Goal: Information Seeking & Learning: Check status

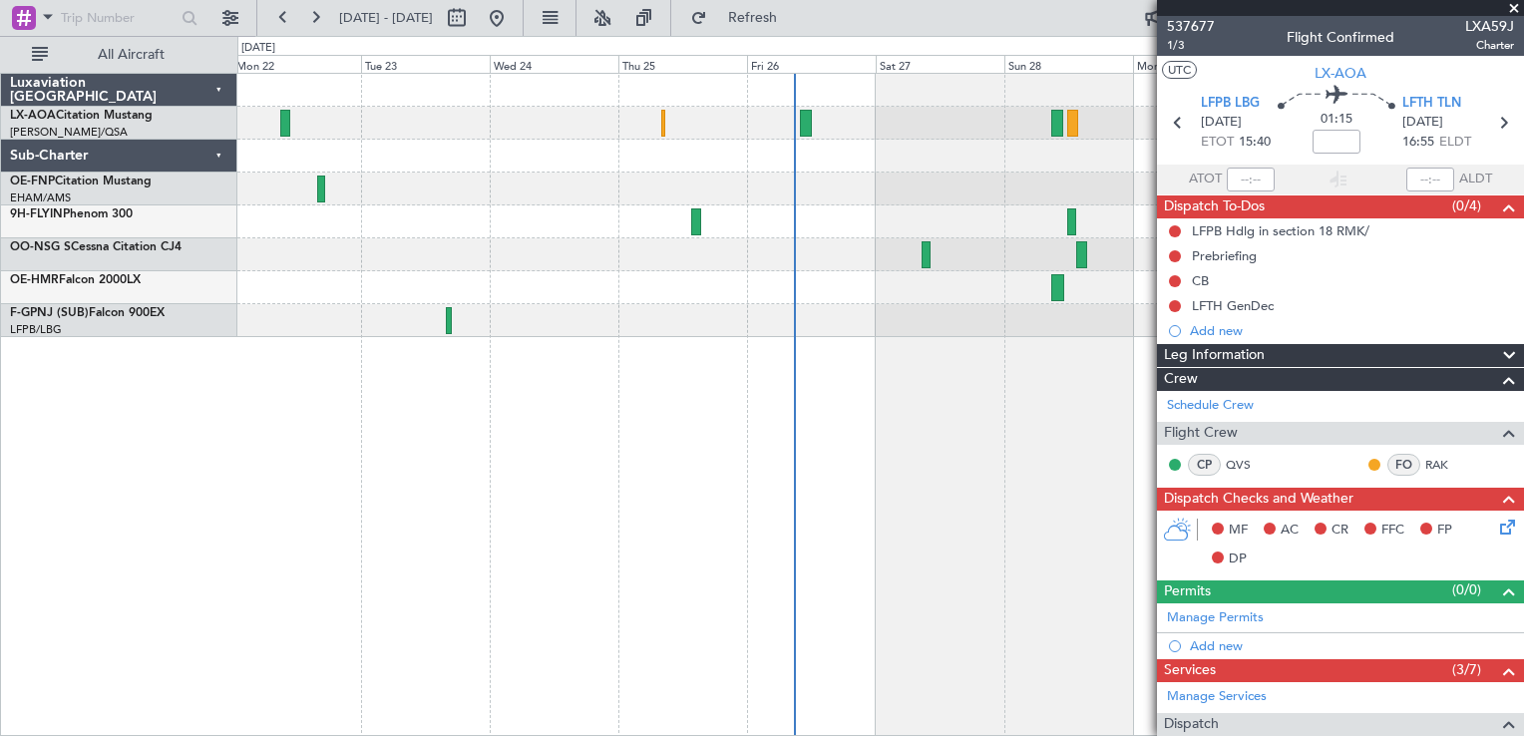
click at [1514, 6] on span at bounding box center [1514, 9] width 20 height 18
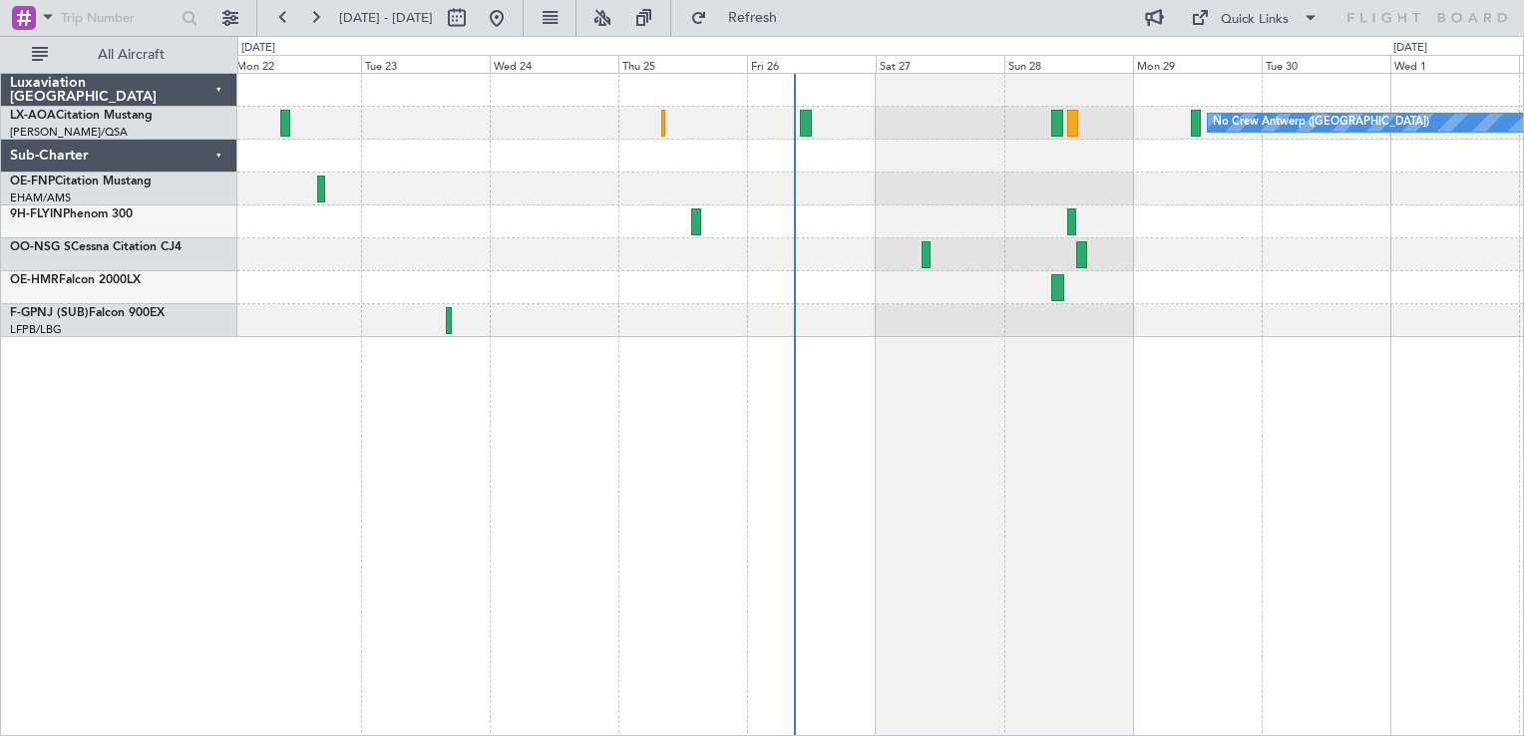
type input "0"
click at [876, 357] on div "No Crew Antwerp ([GEOGRAPHIC_DATA]) No [GEOGRAPHIC_DATA] ([GEOGRAPHIC_DATA])" at bounding box center [880, 404] width 1286 height 663
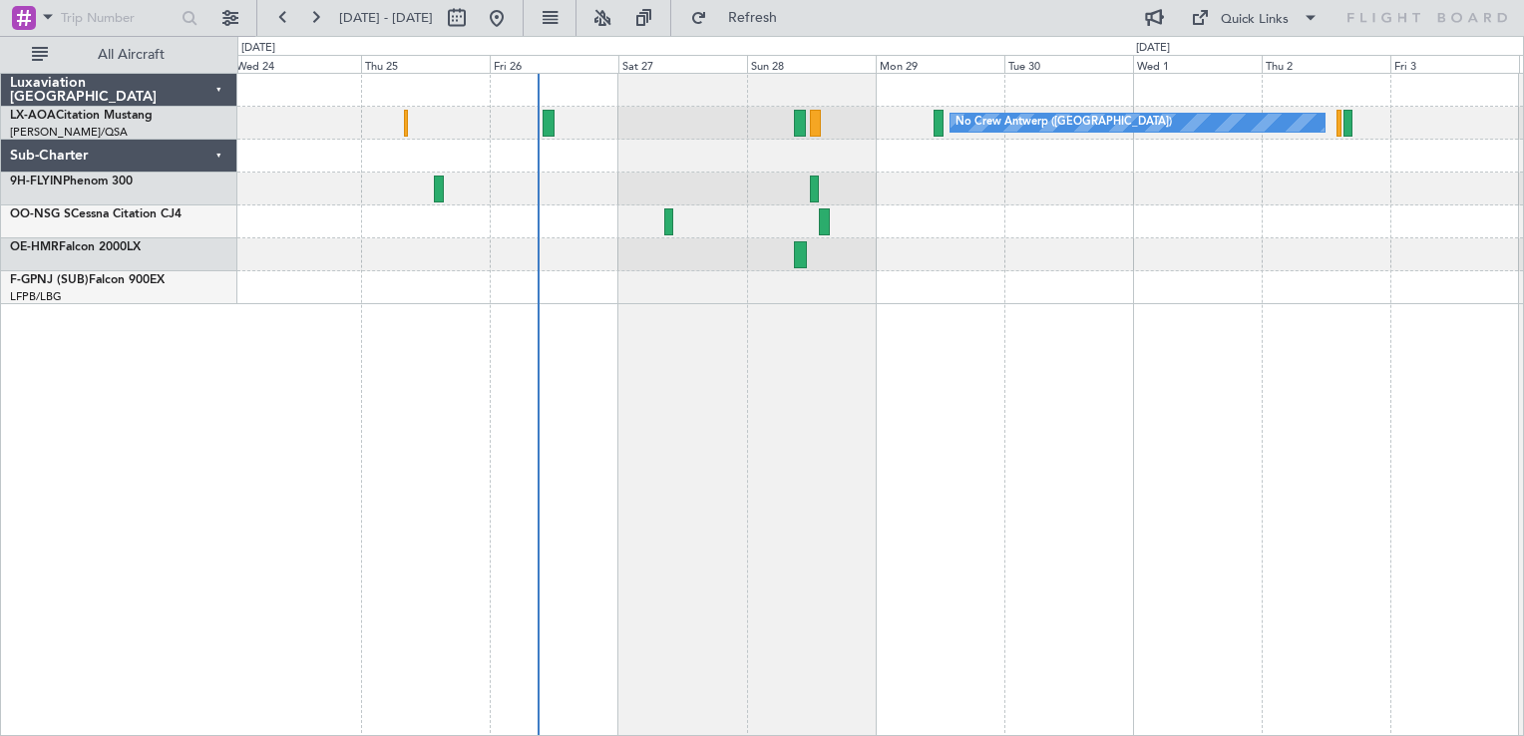
click at [678, 470] on div "No Crew Antwerp ([GEOGRAPHIC_DATA]) No [GEOGRAPHIC_DATA] ([GEOGRAPHIC_DATA])" at bounding box center [880, 404] width 1286 height 663
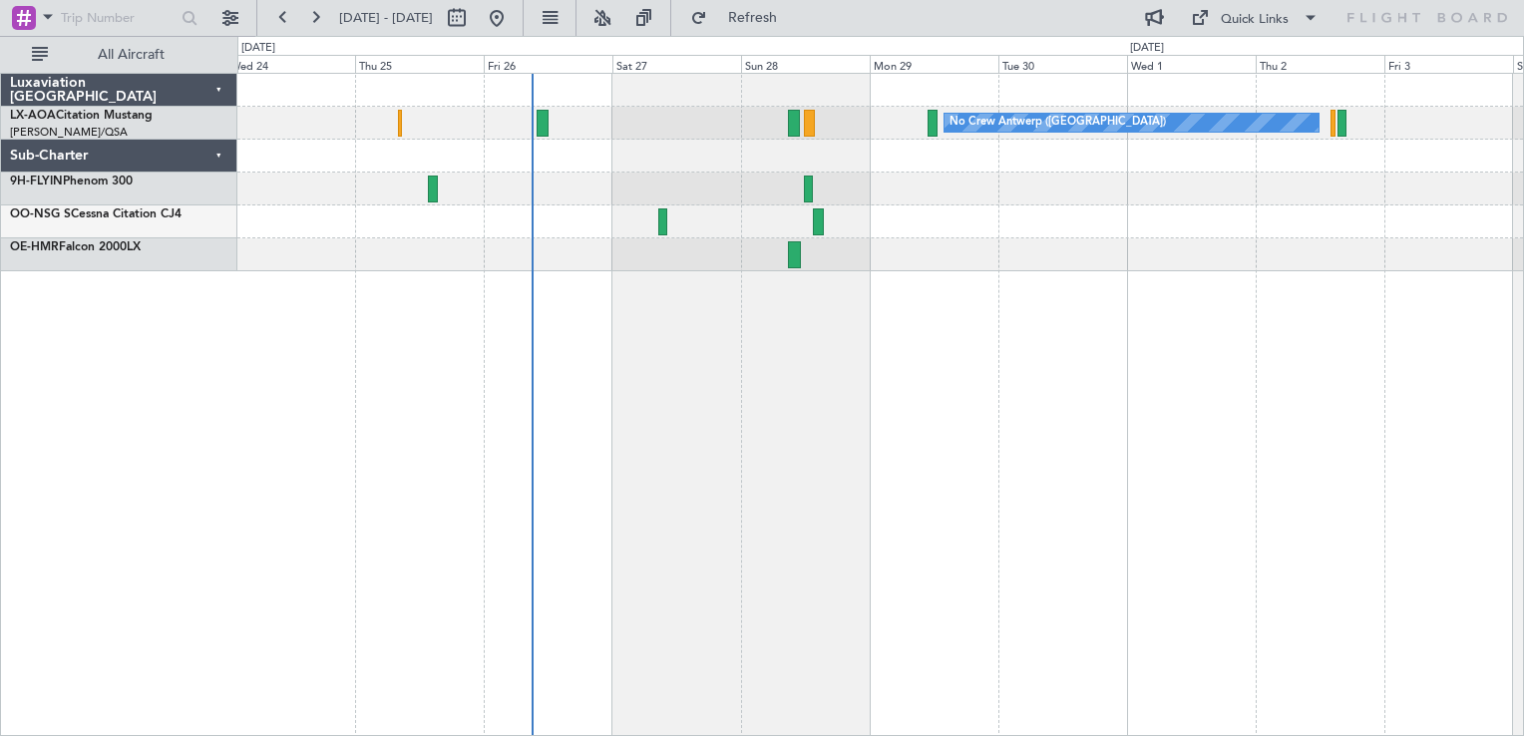
click at [1039, 407] on div "No Crew Antwerp ([GEOGRAPHIC_DATA]) No [GEOGRAPHIC_DATA] ([GEOGRAPHIC_DATA])" at bounding box center [880, 404] width 1286 height 663
click at [512, 4] on button at bounding box center [497, 18] width 32 height 32
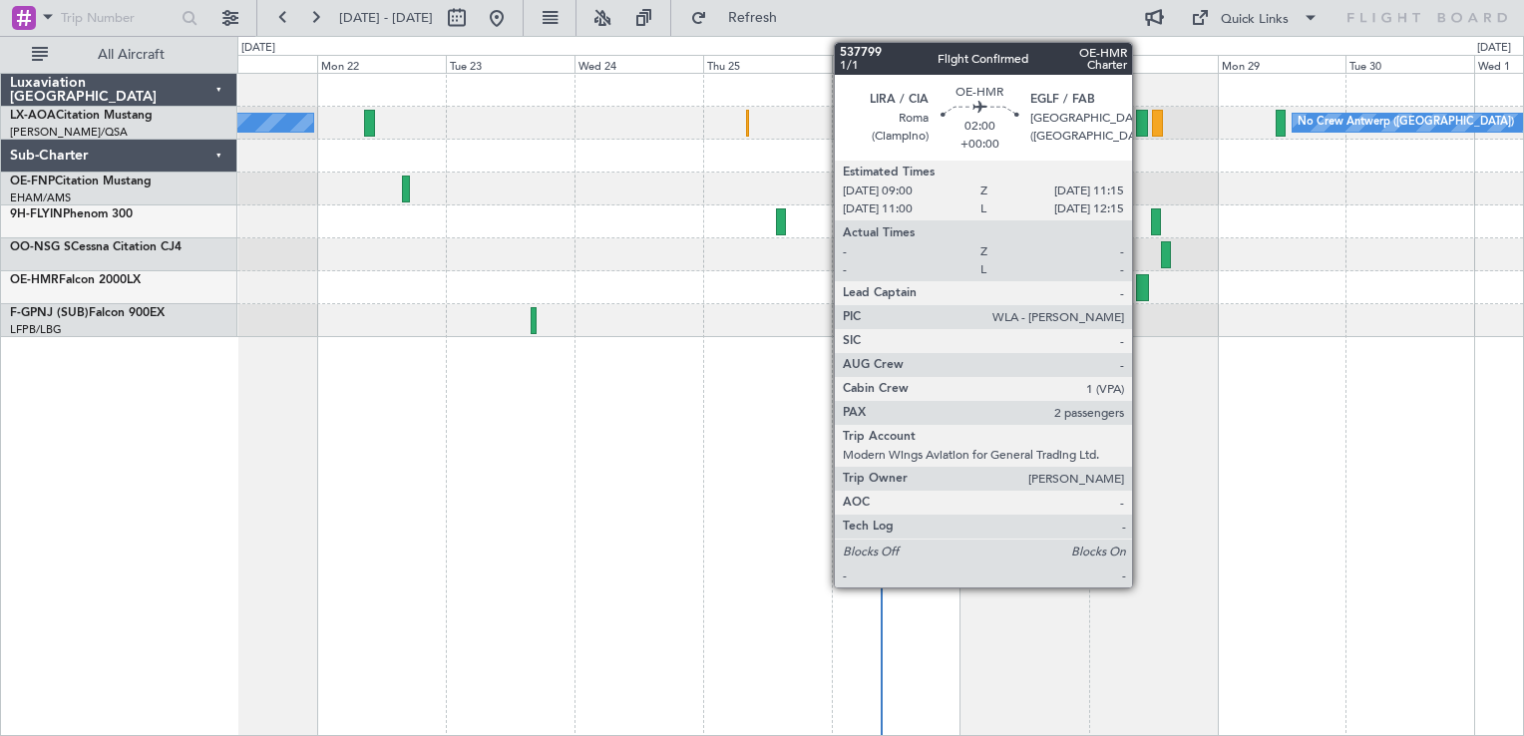
click at [1141, 291] on div at bounding box center [1142, 287] width 13 height 27
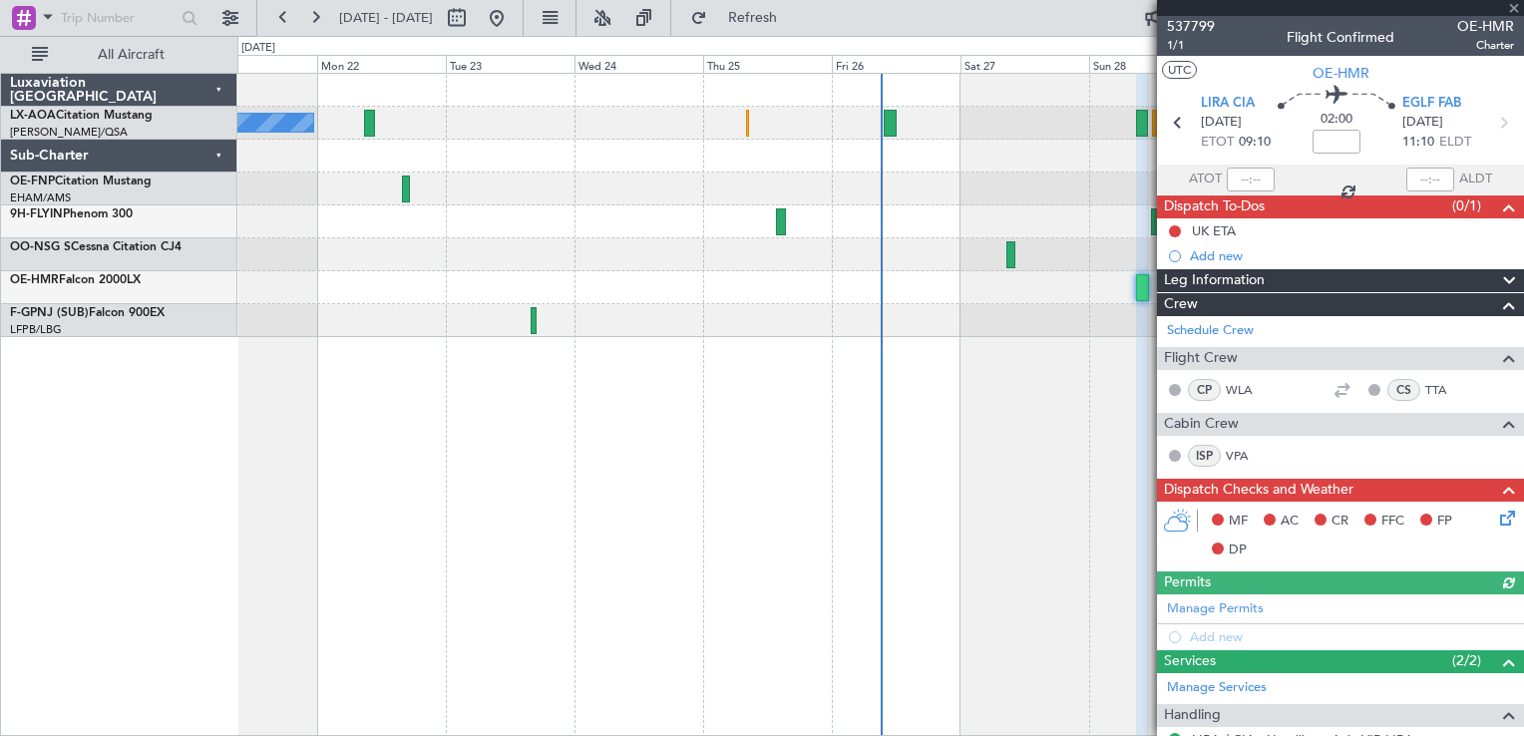
scroll to position [183, 0]
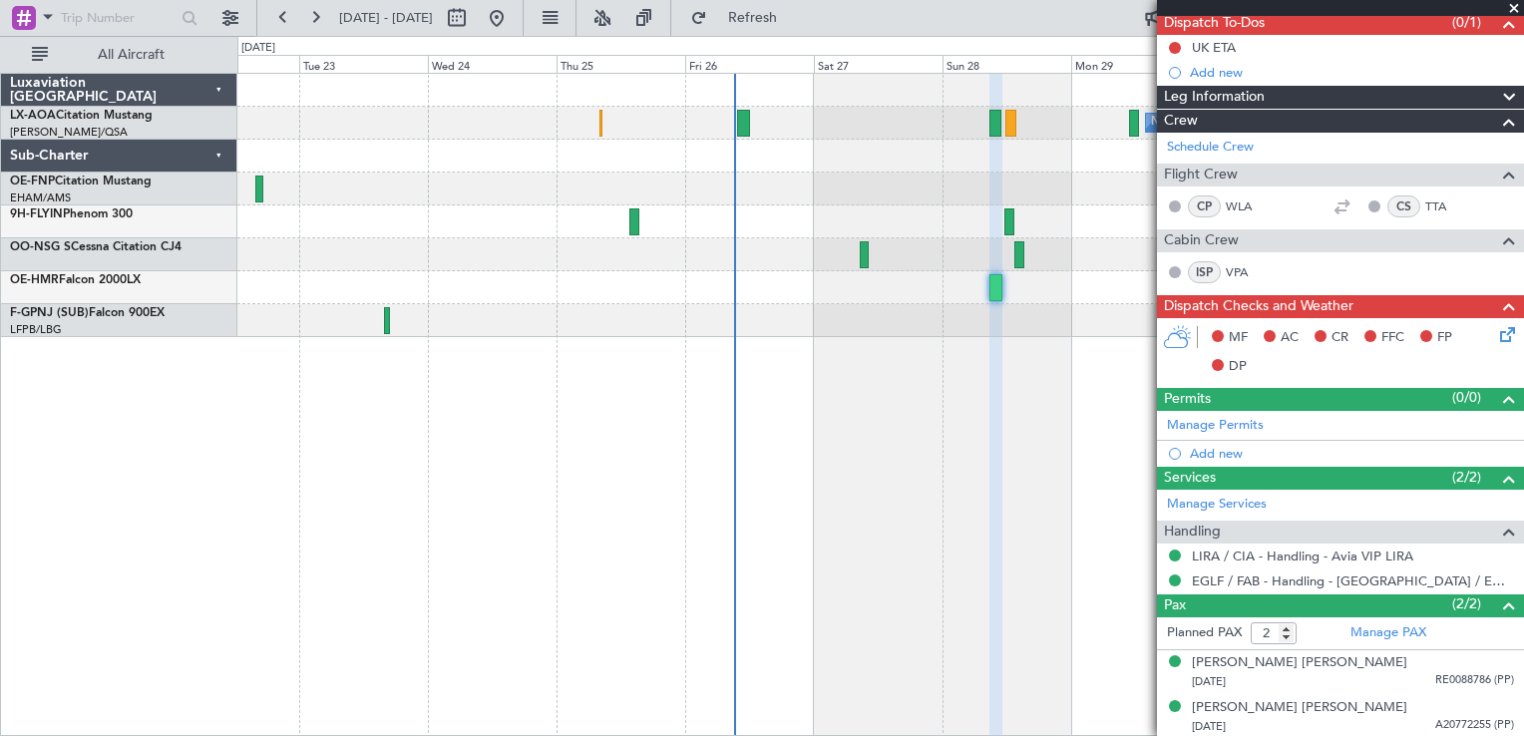
click at [839, 476] on div "No Crew Antwerp ([GEOGRAPHIC_DATA]) No [GEOGRAPHIC_DATA] ([GEOGRAPHIC_DATA])" at bounding box center [880, 404] width 1286 height 663
click at [1516, 9] on span at bounding box center [1514, 9] width 20 height 18
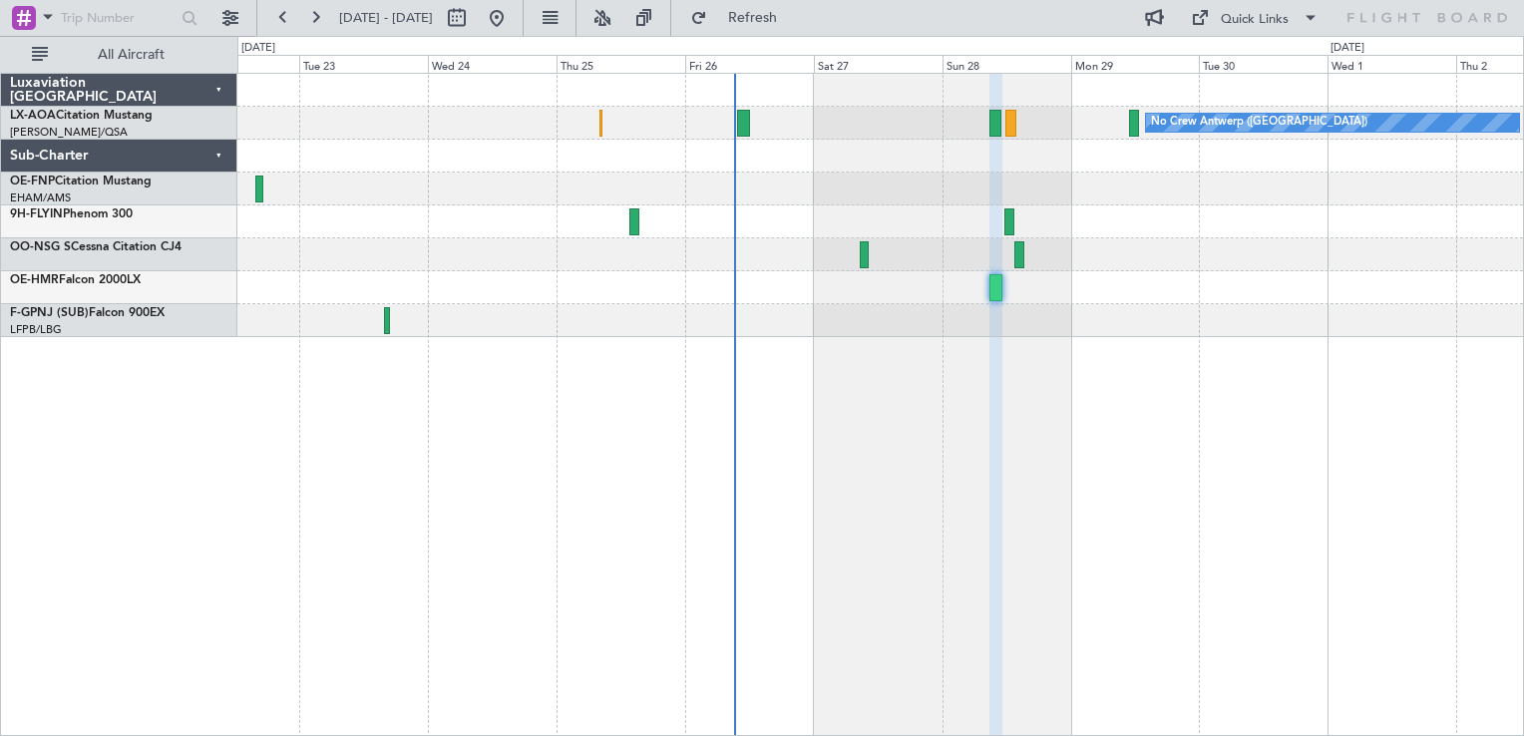
type input "0"
